Goal: Task Accomplishment & Management: Manage account settings

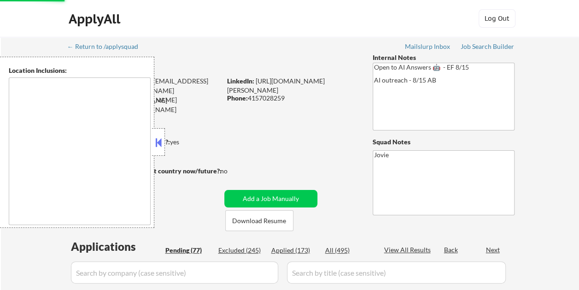
type textarea "[GEOGRAPHIC_DATA], [GEOGRAPHIC_DATA] [GEOGRAPHIC_DATA], [GEOGRAPHIC_DATA] [GEOG…"
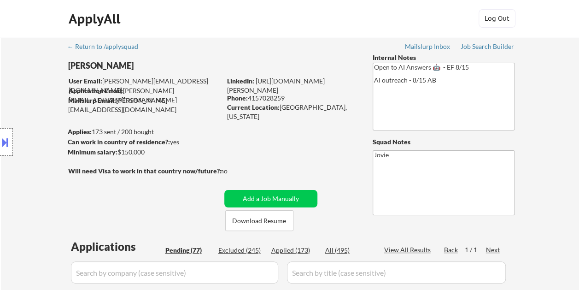
select select ""pending""
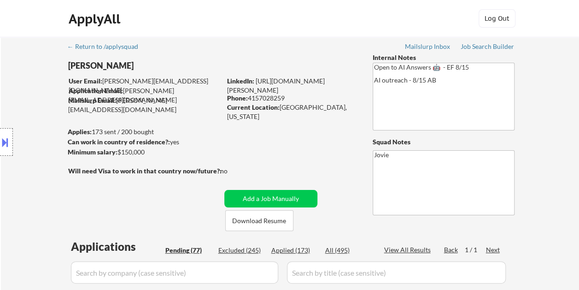
select select ""pending""
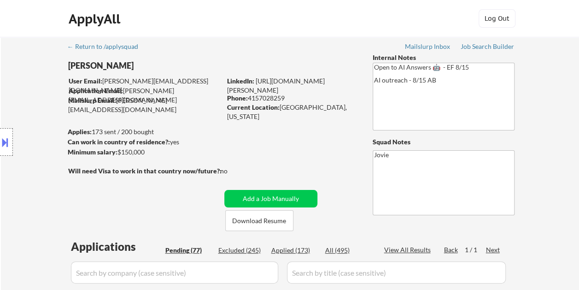
select select ""pending""
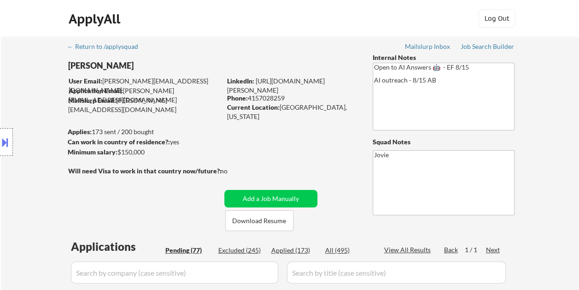
select select ""pending""
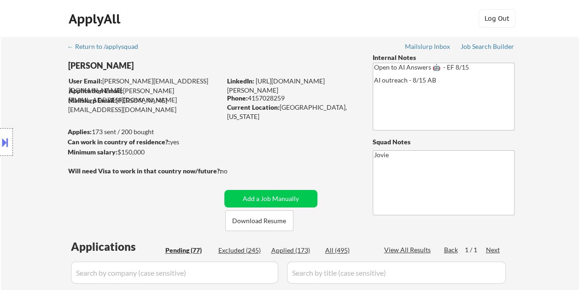
select select ""pending""
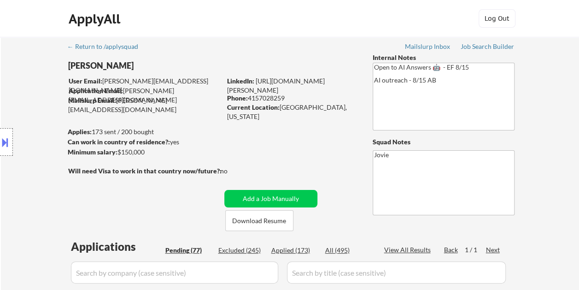
select select ""pending""
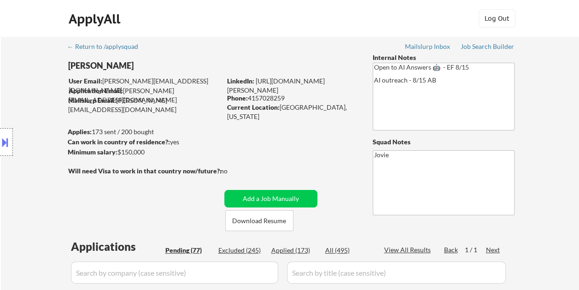
select select ""pending""
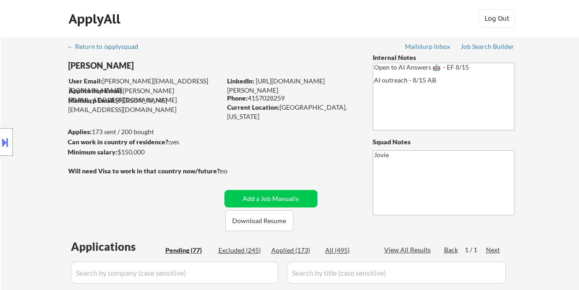
select select ""pending""
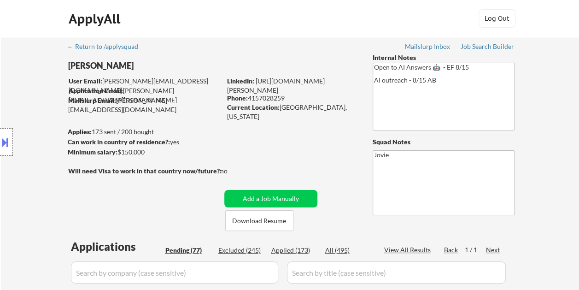
select select ""pending""
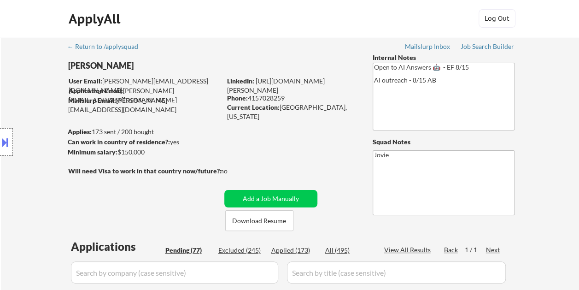
select select ""pending""
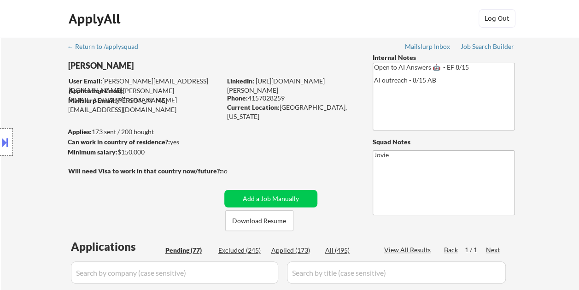
select select ""pending""
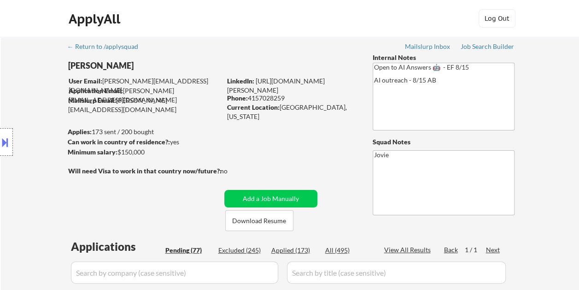
select select ""pending""
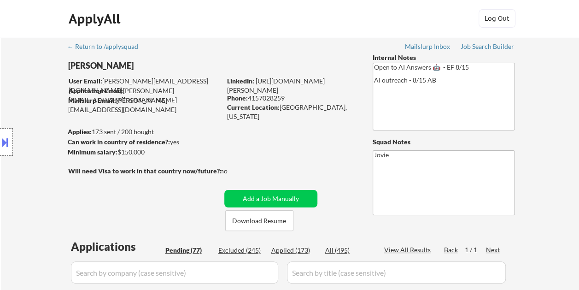
select select ""pending""
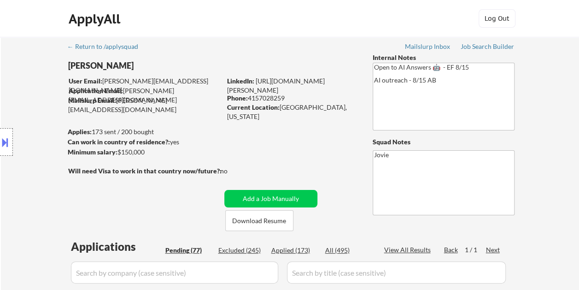
select select ""pending""
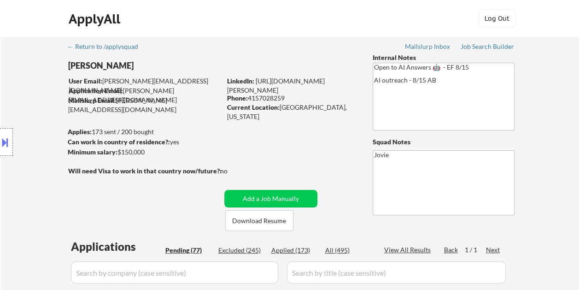
select select ""pending""
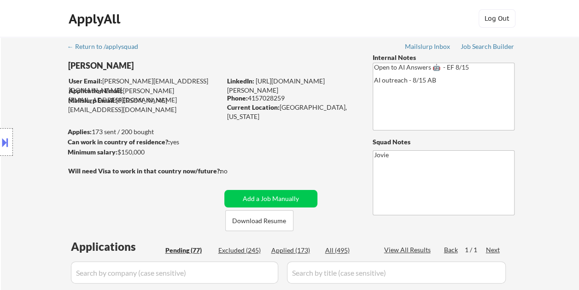
select select ""pending""
click at [246, 218] on button "Download Resume" at bounding box center [259, 220] width 68 height 21
click at [320, 23] on div "ApplyAll Log In Sign Up Log Out" at bounding box center [289, 20] width 461 height 23
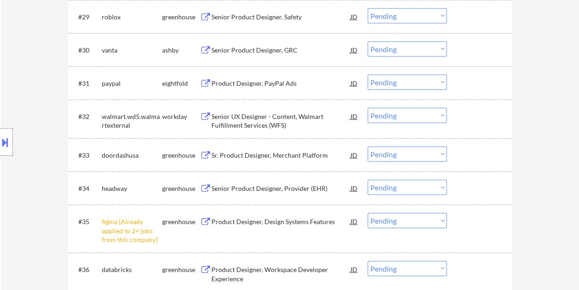
scroll to position [1302, 0]
click at [233, 117] on div "Senior UX Designer - Content, Walmart Fulfillment Services (WFS)" at bounding box center [280, 120] width 139 height 18
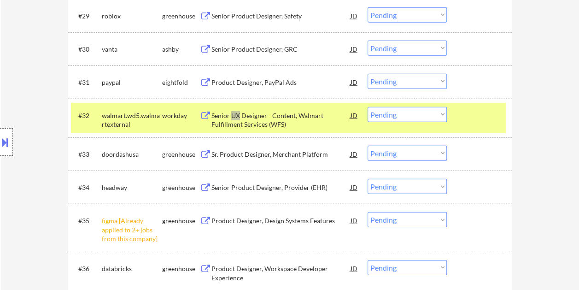
select select ""pending""
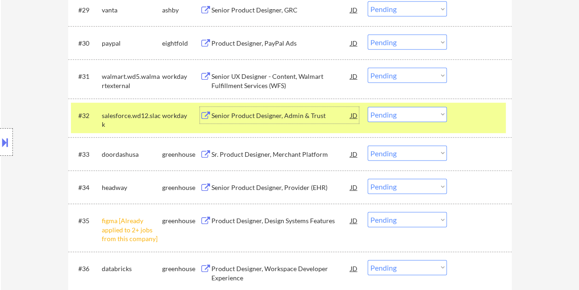
click at [439, 115] on select "Choose an option... Pending Applied Excluded (Questions) Excluded (Expired) Exc…" at bounding box center [407, 114] width 79 height 15
click at [368, 107] on select "Choose an option... Pending Applied Excluded (Questions) Excluded (Expired) Exc…" at bounding box center [407, 114] width 79 height 15
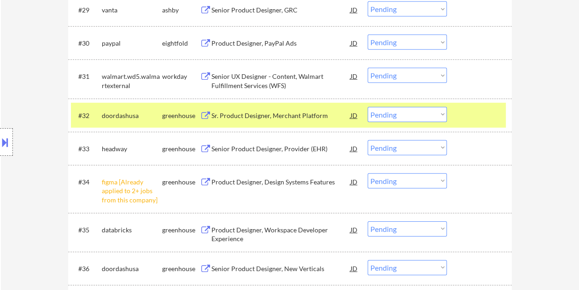
click at [469, 115] on div at bounding box center [480, 115] width 41 height 17
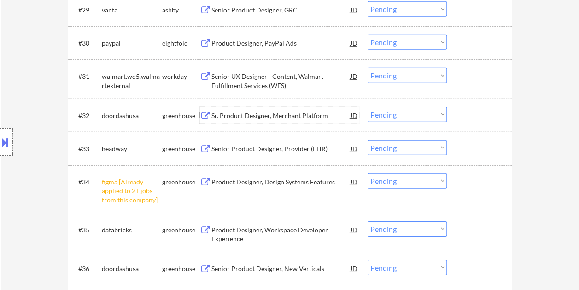
click at [304, 115] on div "Sr. Product Designer, Merchant Platform" at bounding box center [280, 115] width 139 height 9
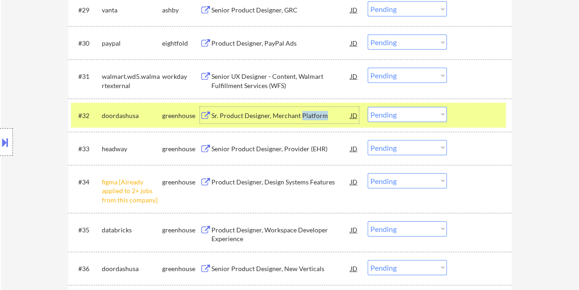
click at [439, 113] on select "Choose an option... Pending Applied Excluded (Questions) Excluded (Expired) Exc…" at bounding box center [407, 114] width 79 height 15
click at [368, 107] on select "Choose an option... Pending Applied Excluded (Questions) Excluded (Expired) Exc…" at bounding box center [407, 114] width 79 height 15
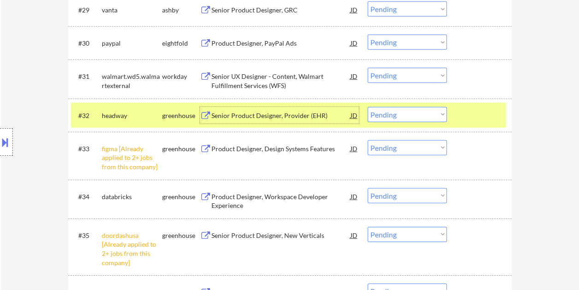
click at [263, 117] on div "Senior Product Designer, Provider (EHR)" at bounding box center [280, 115] width 139 height 9
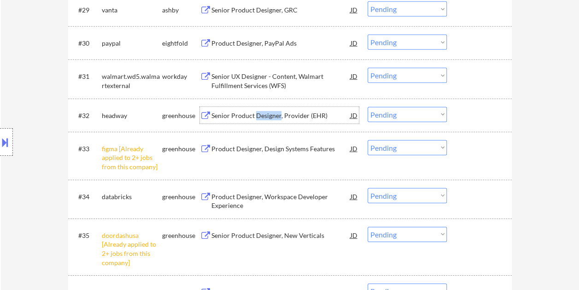
click at [443, 110] on select "Choose an option... Pending Applied Excluded (Questions) Excluded (Expired) Exc…" at bounding box center [407, 114] width 79 height 15
click at [368, 107] on select "Choose an option... Pending Applied Excluded (Questions) Excluded (Expired) Exc…" at bounding box center [407, 114] width 79 height 15
select select ""pending""
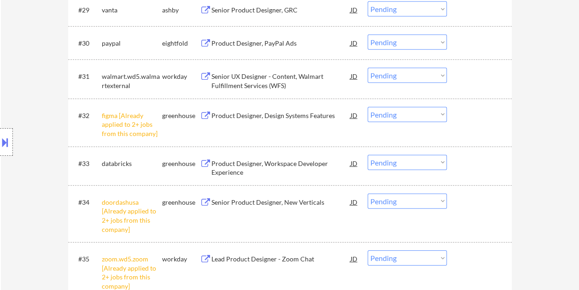
click at [247, 169] on div "Product Designer, Workspace Developer Experience" at bounding box center [280, 168] width 139 height 18
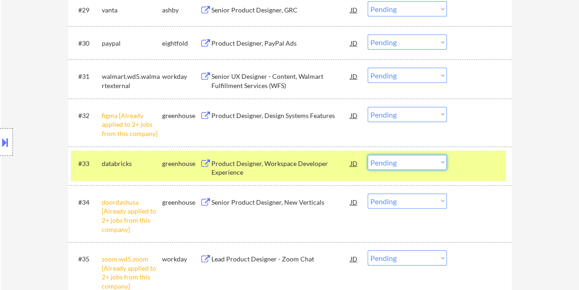
click at [438, 162] on select "Choose an option... Pending Applied Excluded (Questions) Excluded (Expired) Exc…" at bounding box center [407, 162] width 79 height 15
click at [368, 155] on select "Choose an option... Pending Applied Excluded (Questions) Excluded (Expired) Exc…" at bounding box center [407, 162] width 79 height 15
select select ""pending""
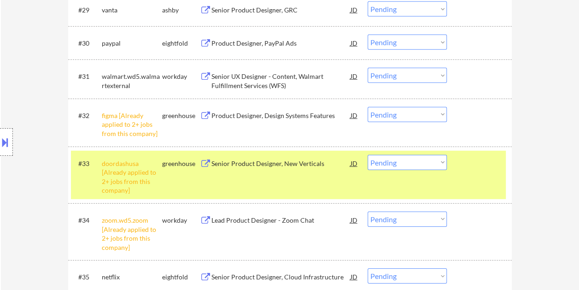
click at [147, 23] on div "#29 [PERSON_NAME] Senior Product Designer, GRC JD Choose an option... Pending A…" at bounding box center [290, 9] width 444 height 33
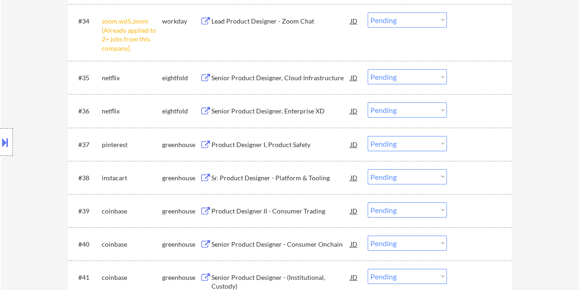
scroll to position [1501, 0]
click at [242, 173] on div "Sr. Product Designer - Platform & Tooling" at bounding box center [280, 177] width 139 height 9
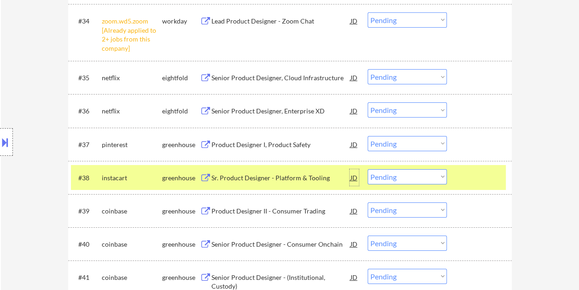
click at [352, 175] on div "JD" at bounding box center [354, 177] width 9 height 17
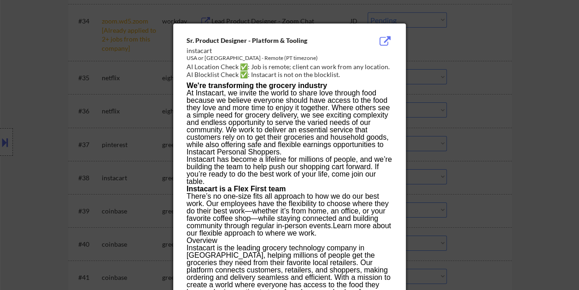
click at [188, 38] on div "Sr. Product Designer - Platform & Tooling" at bounding box center [266, 40] width 159 height 9
click at [187, 37] on div "Sr. Product Designer - Platform & Tooling" at bounding box center [266, 40] width 159 height 9
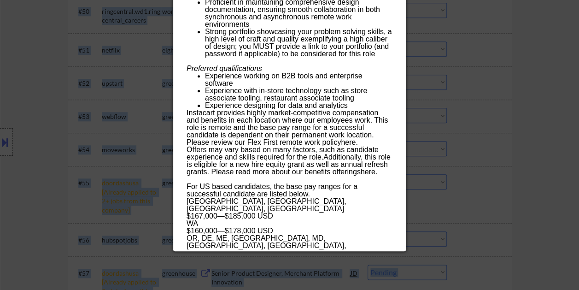
scroll to position [2179, 0]
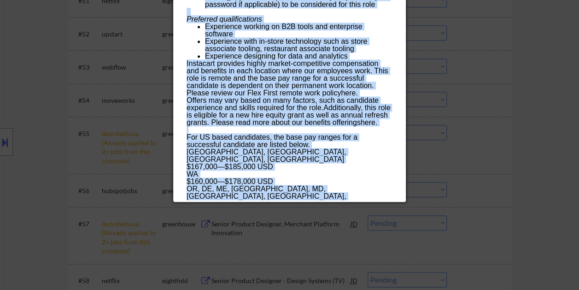
drag, startPoint x: 186, startPoint y: 37, endPoint x: 316, endPoint y: 194, distance: 203.5
copy div "Lo. Ipsumdo Sitametc - Adipisci & Elitsed doeiusmod TEM in Utlabo - Etdolo (MA …"
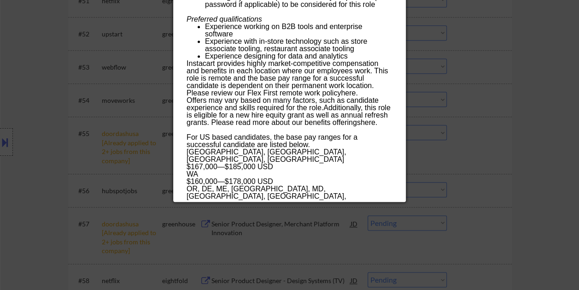
click at [519, 128] on div at bounding box center [289, 145] width 579 height 290
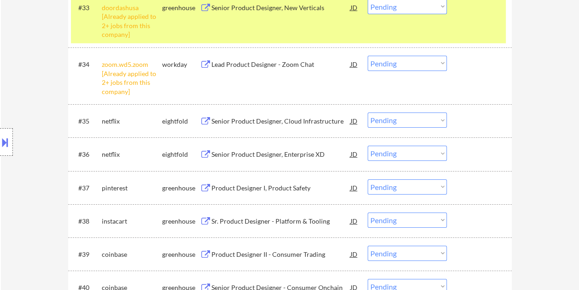
scroll to position [1459, 0]
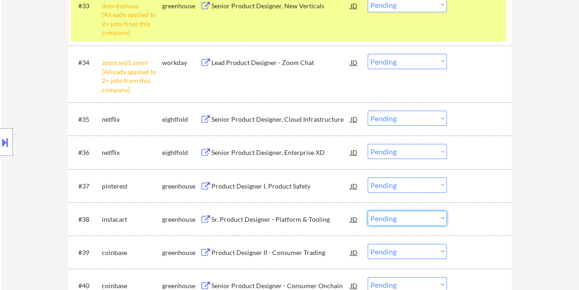
click at [440, 218] on select "Choose an option... Pending Applied Excluded (Questions) Excluded (Expired) Exc…" at bounding box center [407, 218] width 79 height 15
click at [368, 211] on select "Choose an option... Pending Applied Excluded (Questions) Excluded (Expired) Exc…" at bounding box center [407, 218] width 79 height 15
select select ""pending""
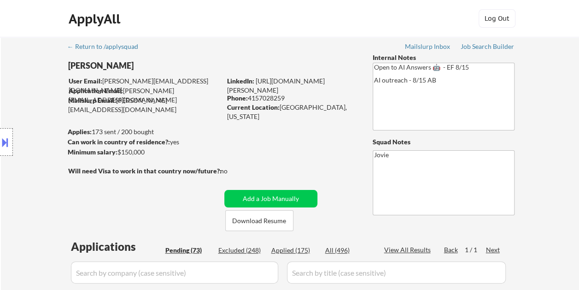
scroll to position [22, 0]
